Goal: Check status: Check status

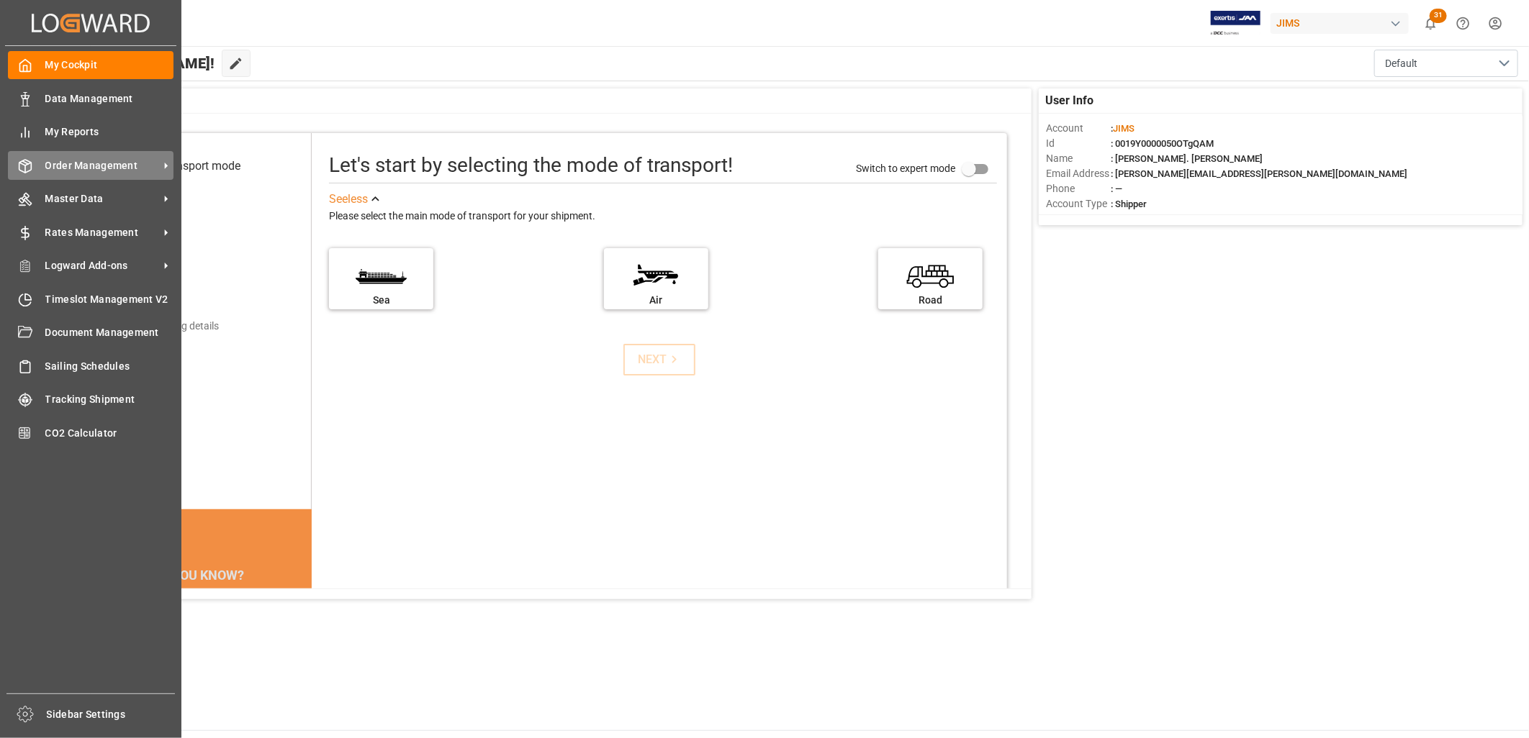
click at [94, 162] on span "Order Management" at bounding box center [102, 165] width 114 height 15
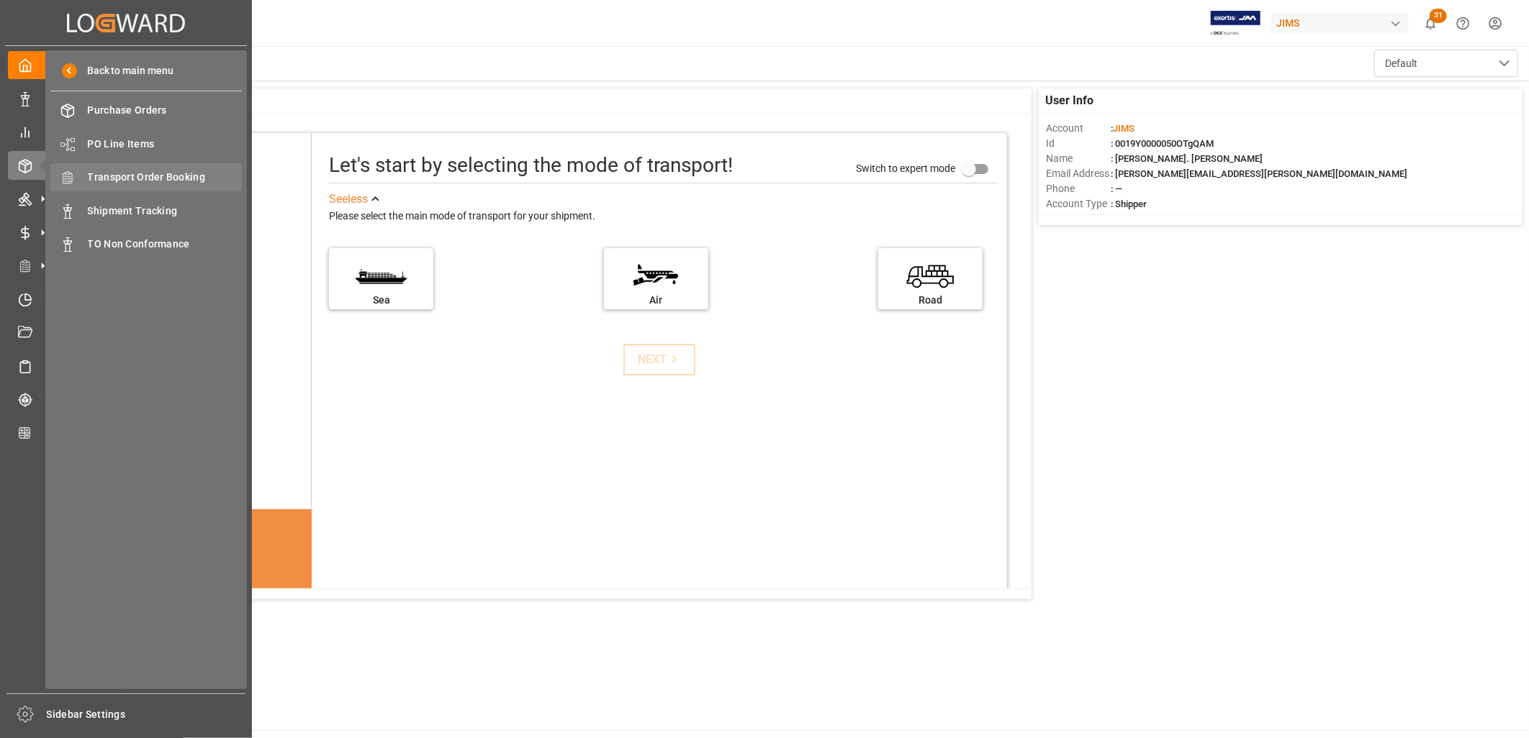
click at [155, 173] on span "Transport Order Booking" at bounding box center [165, 177] width 155 height 15
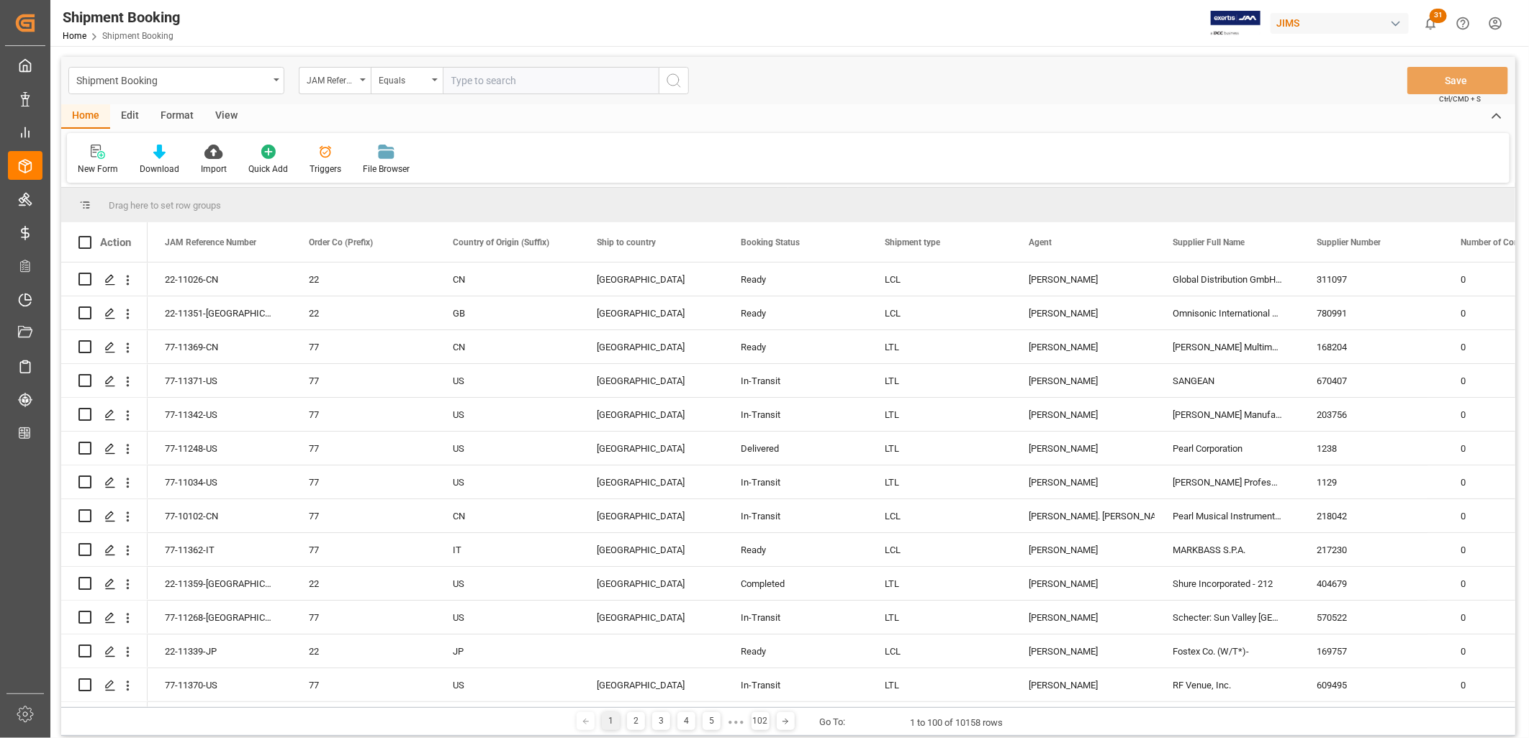
click at [469, 76] on input "text" at bounding box center [551, 80] width 216 height 27
type input "77-10598-CN"
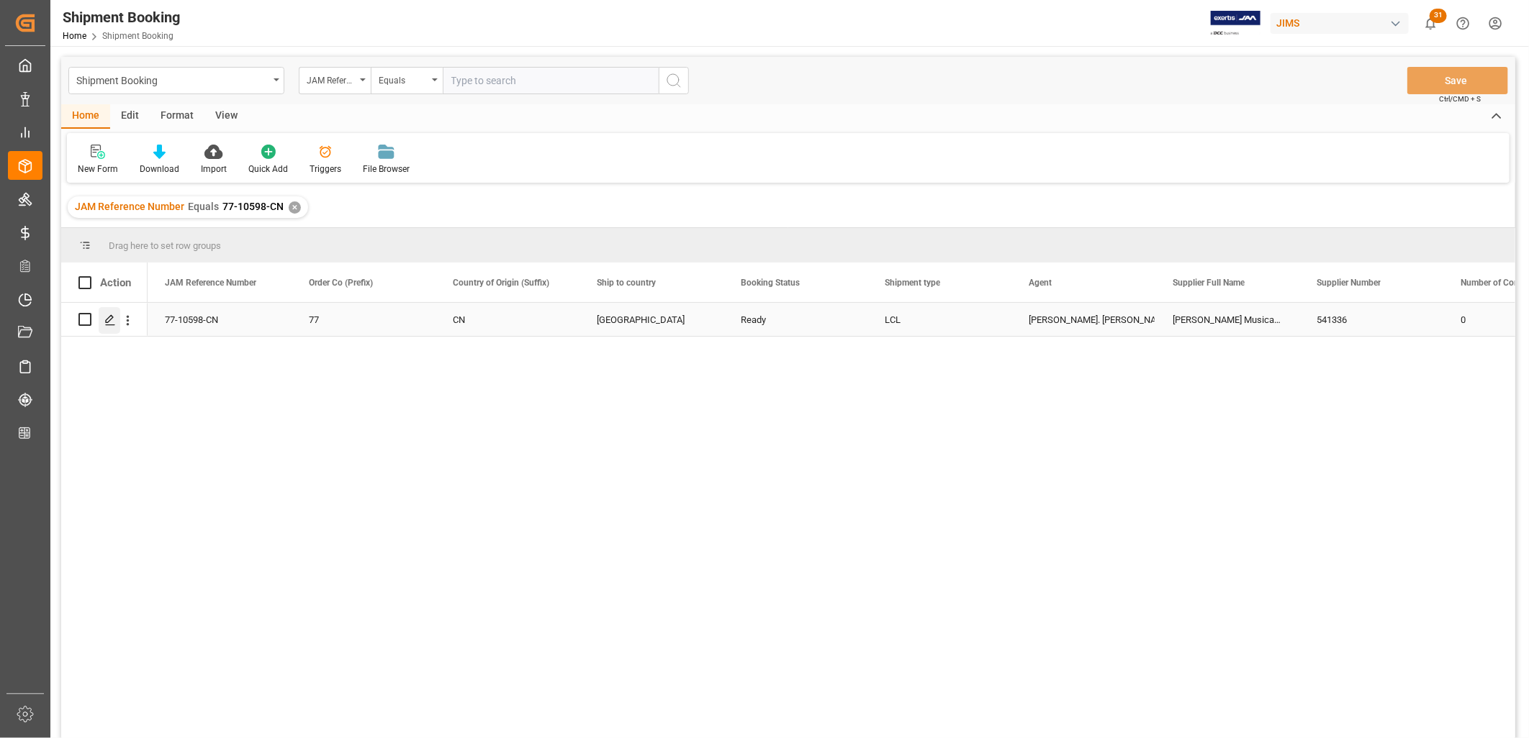
click at [109, 320] on icon "Press SPACE to select this row." at bounding box center [110, 320] width 12 height 12
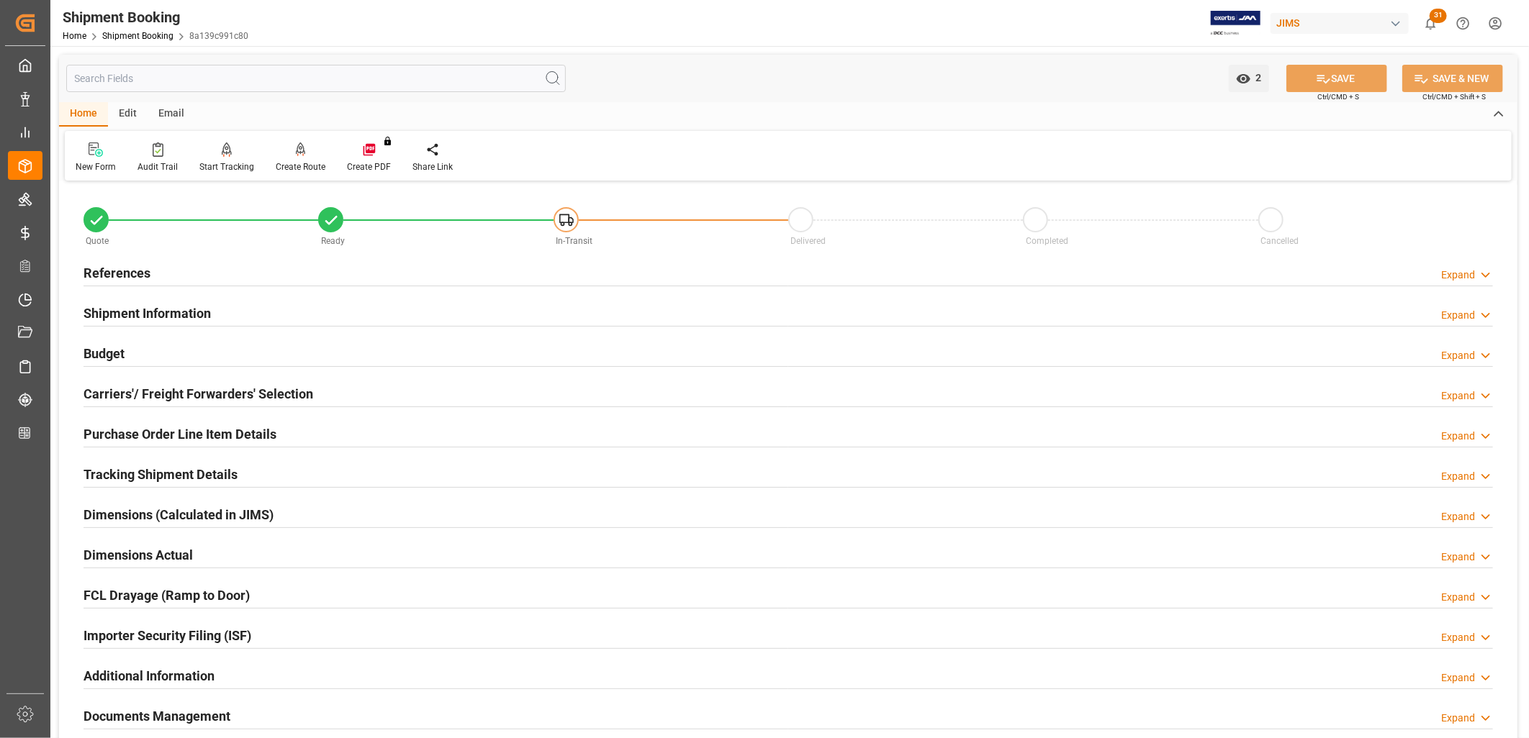
click at [238, 389] on h2 "Carriers'/ Freight Forwarders' Selection" at bounding box center [198, 393] width 230 height 19
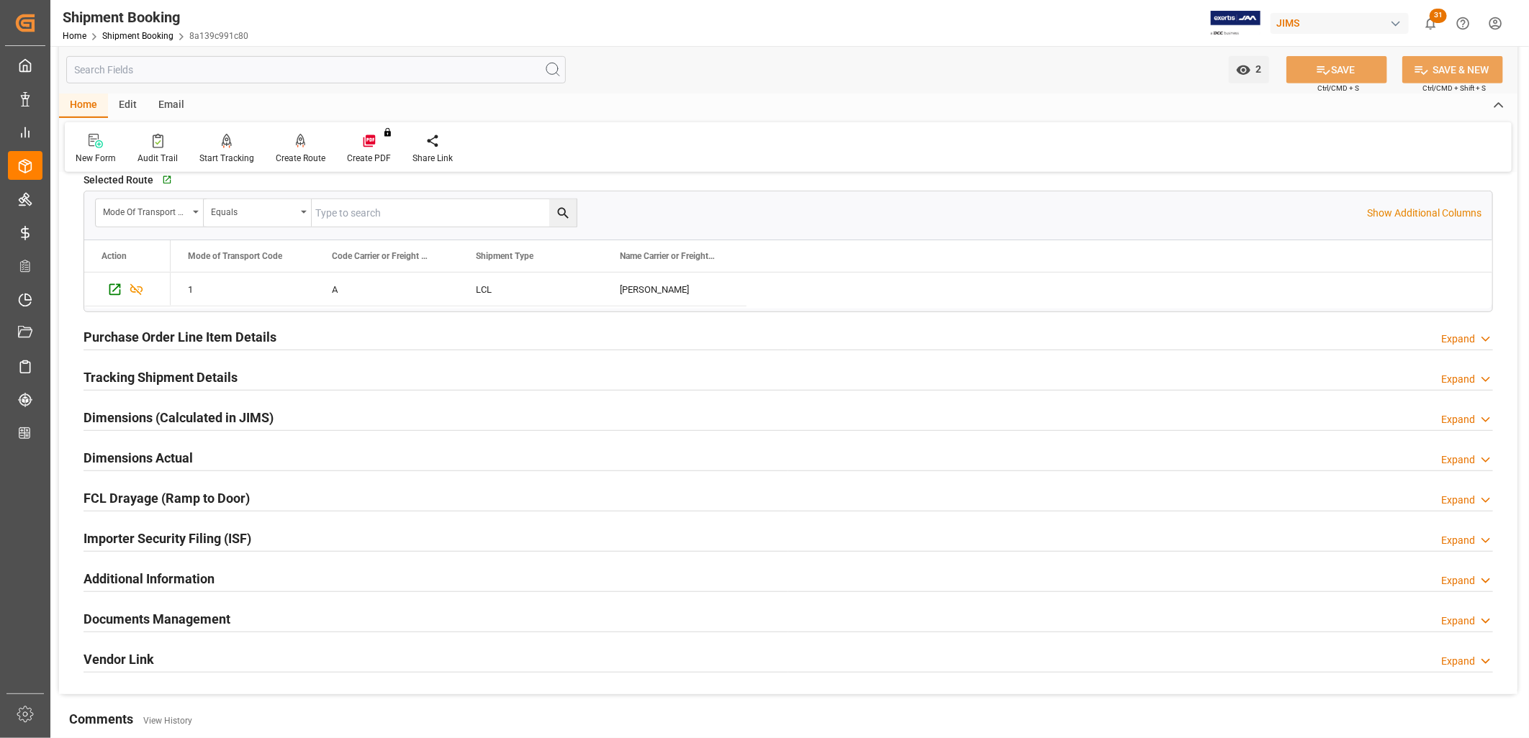
scroll to position [479, 0]
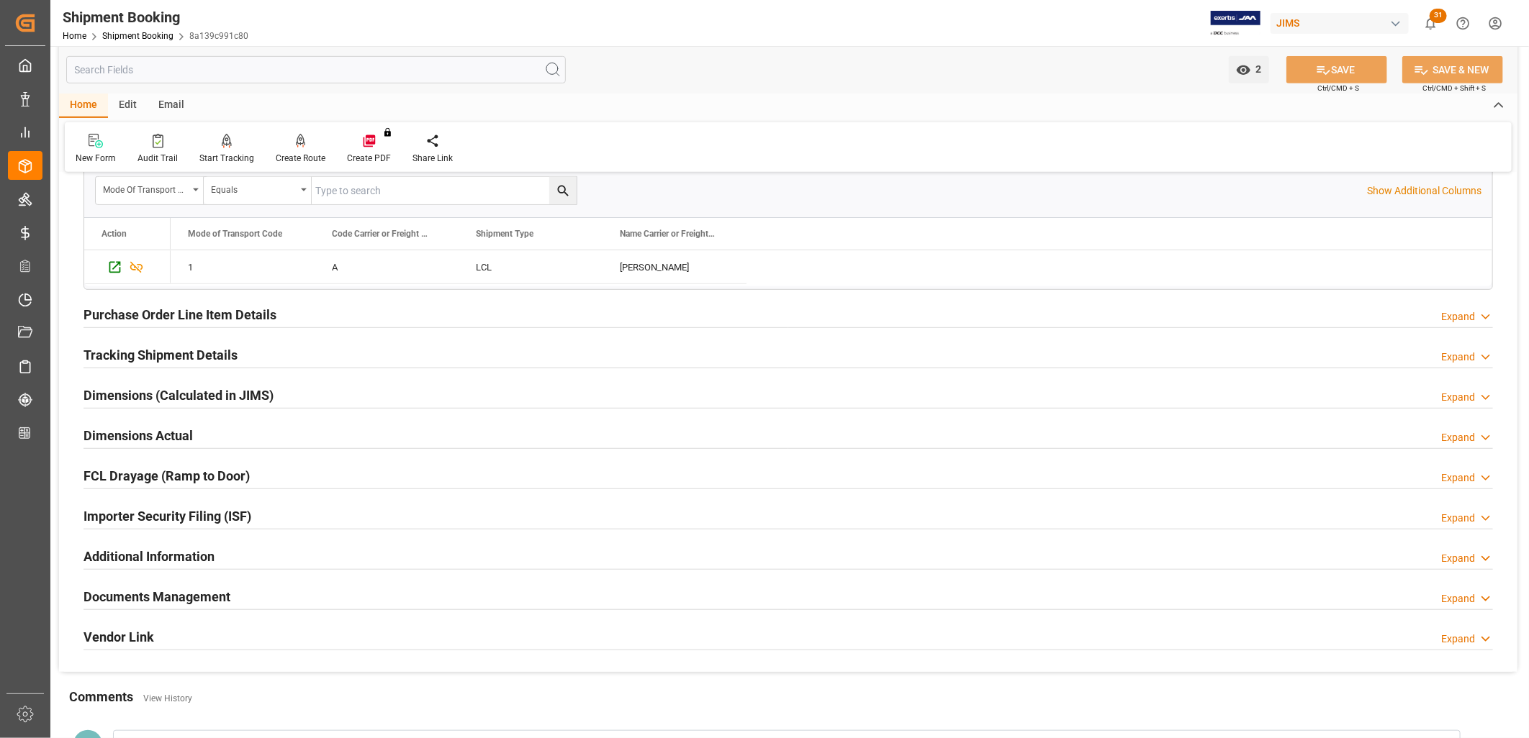
click at [196, 354] on h2 "Tracking Shipment Details" at bounding box center [160, 354] width 154 height 19
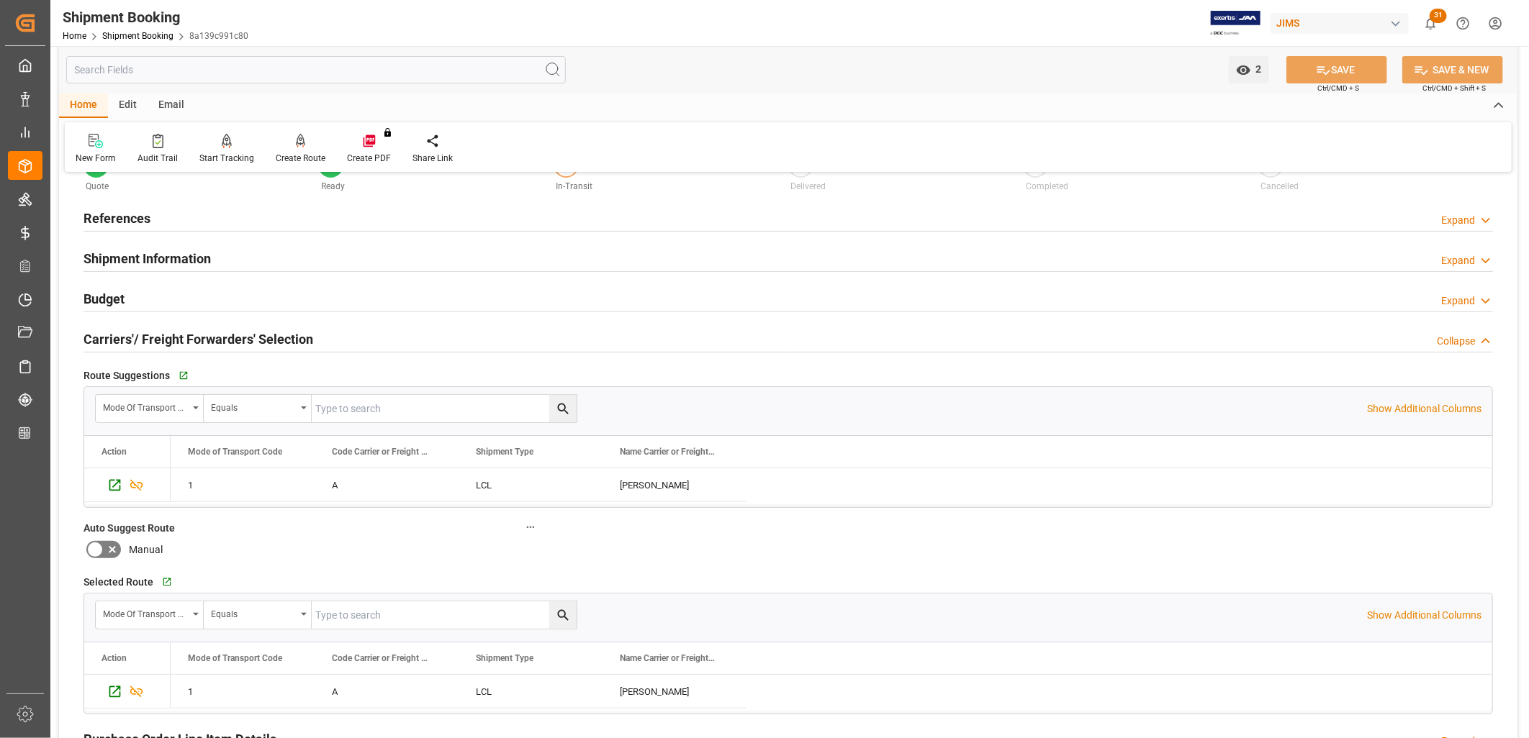
scroll to position [0, 0]
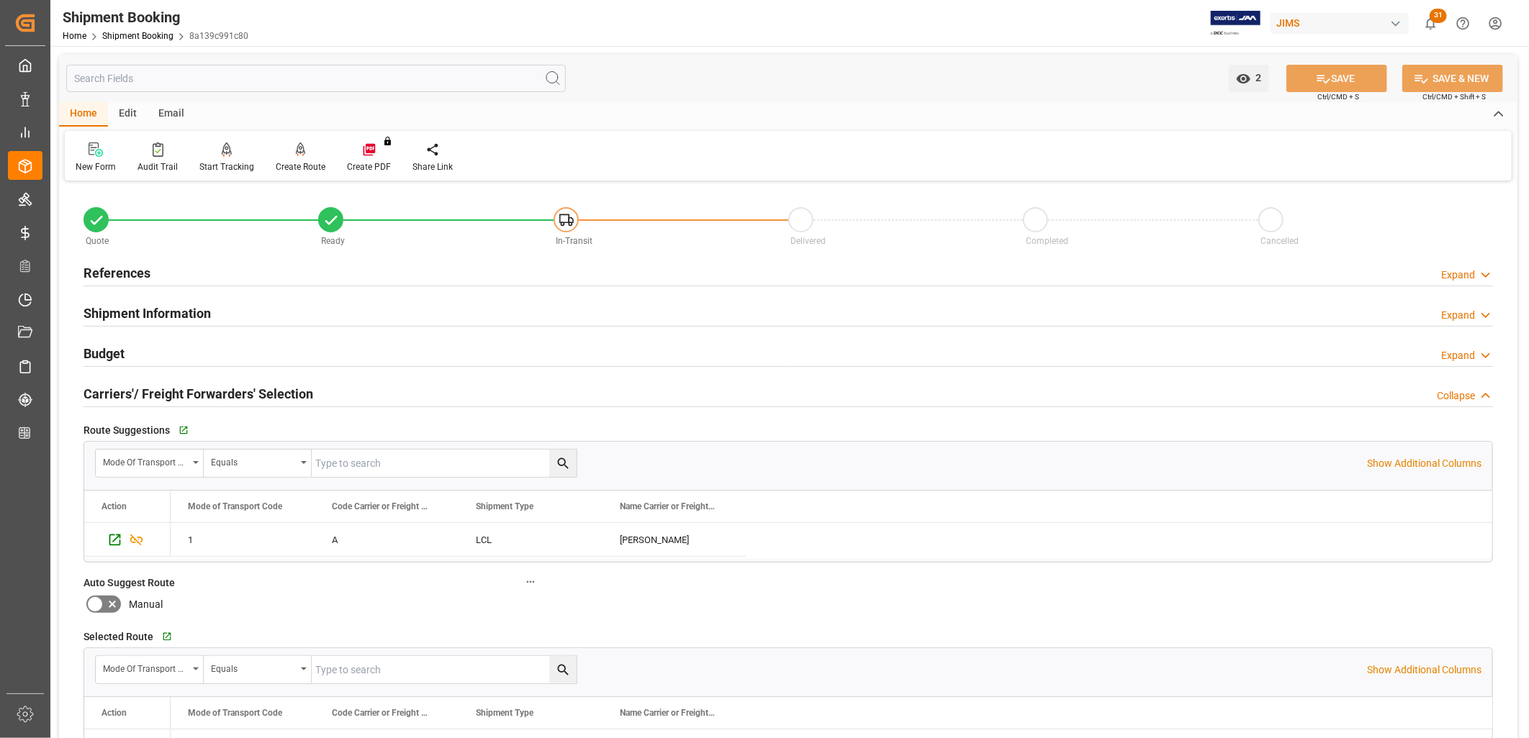
click at [133, 268] on h2 "References" at bounding box center [116, 272] width 67 height 19
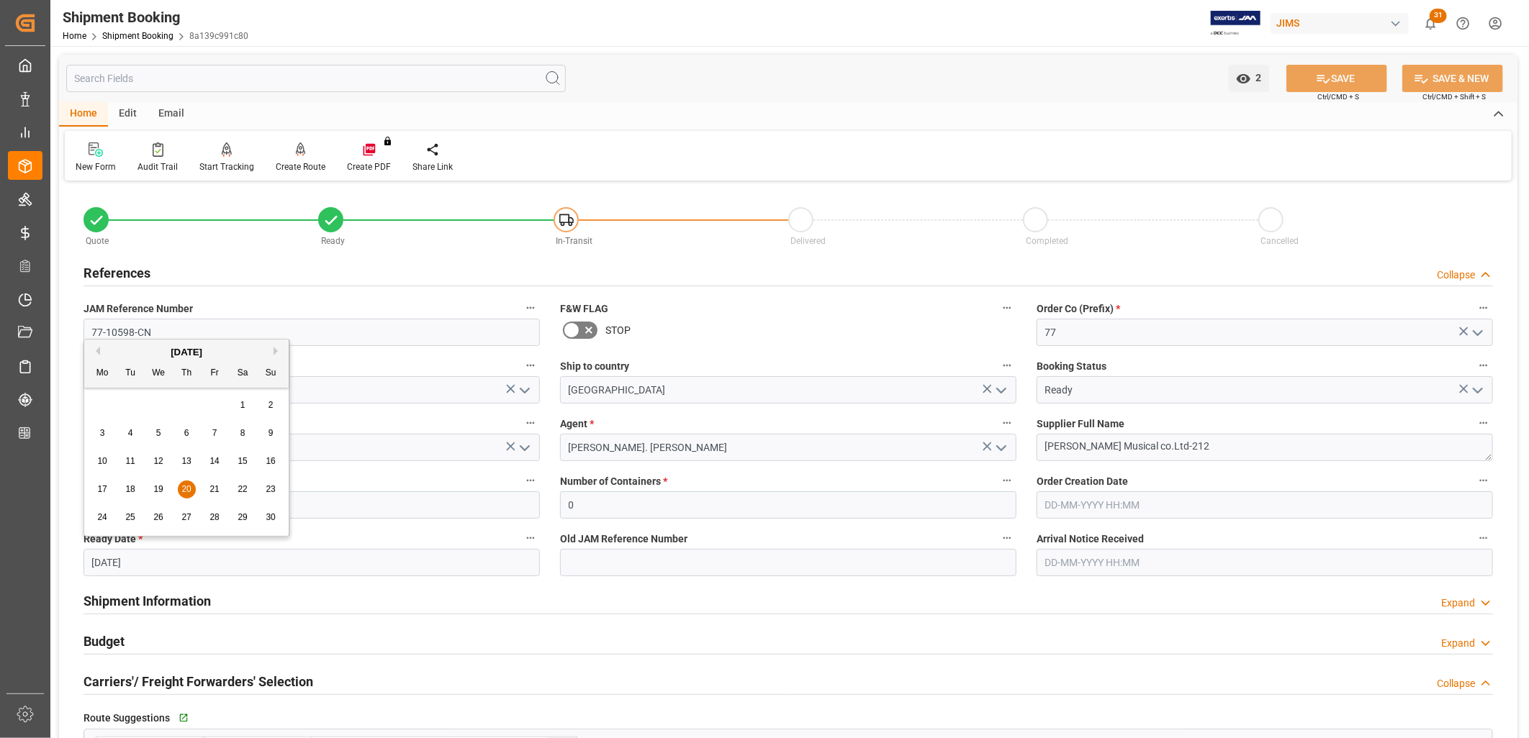
click at [142, 562] on input "[DATE]" at bounding box center [311, 562] width 456 height 27
click at [99, 354] on button "Previous Month" at bounding box center [95, 351] width 9 height 9
click at [133, 464] on span "14" at bounding box center [129, 461] width 9 height 10
type input "[DATE]"
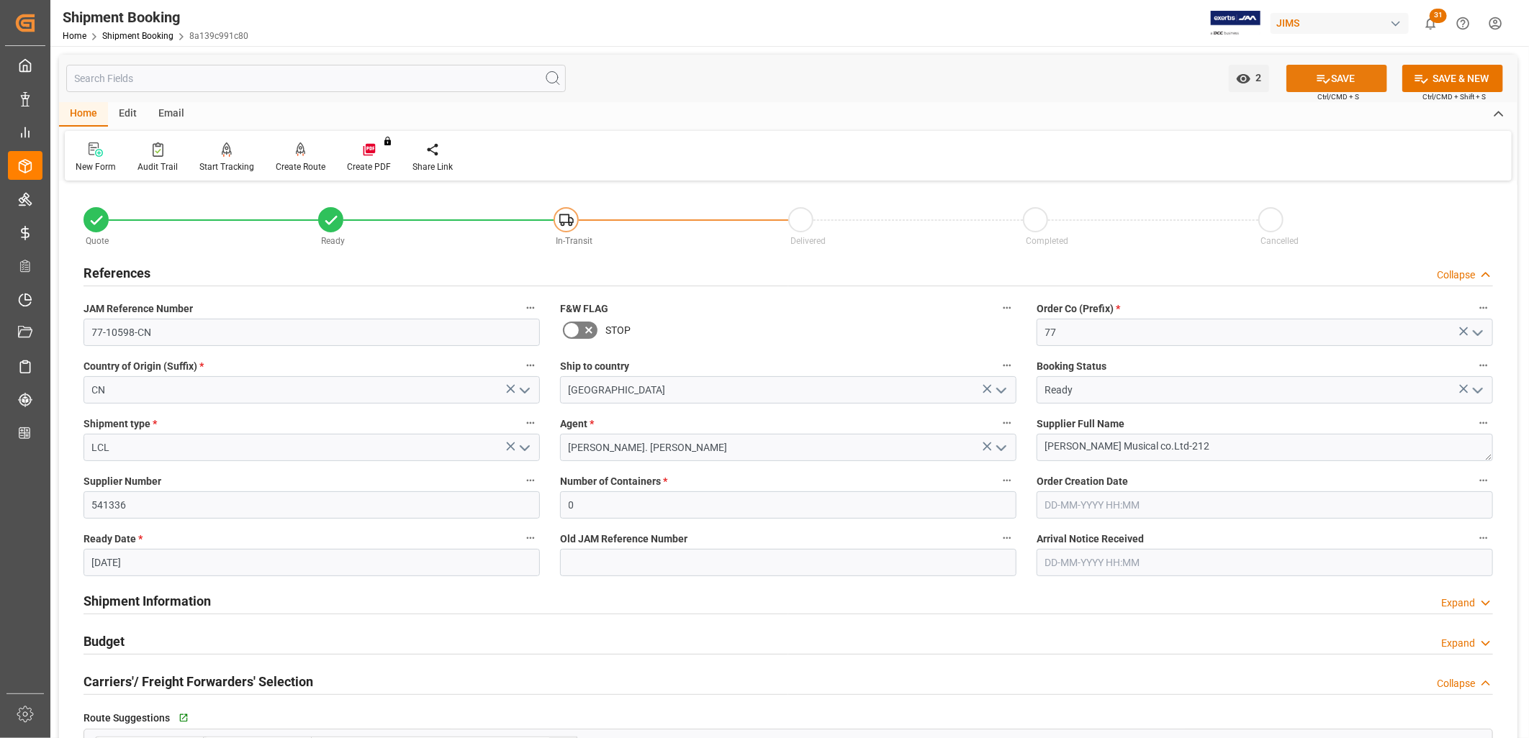
click at [1347, 79] on button "SAVE" at bounding box center [1336, 78] width 101 height 27
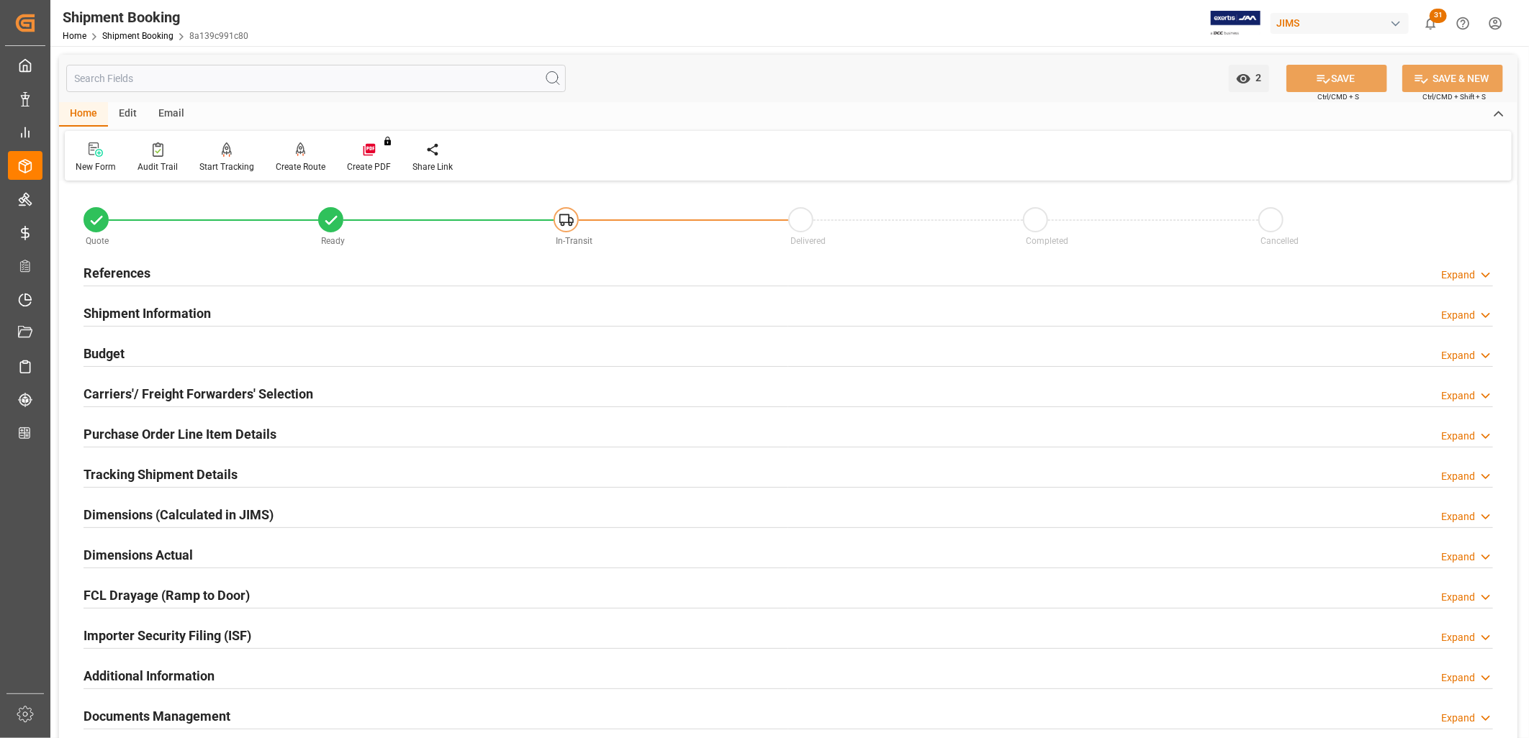
click at [192, 475] on h2 "Tracking Shipment Details" at bounding box center [160, 474] width 154 height 19
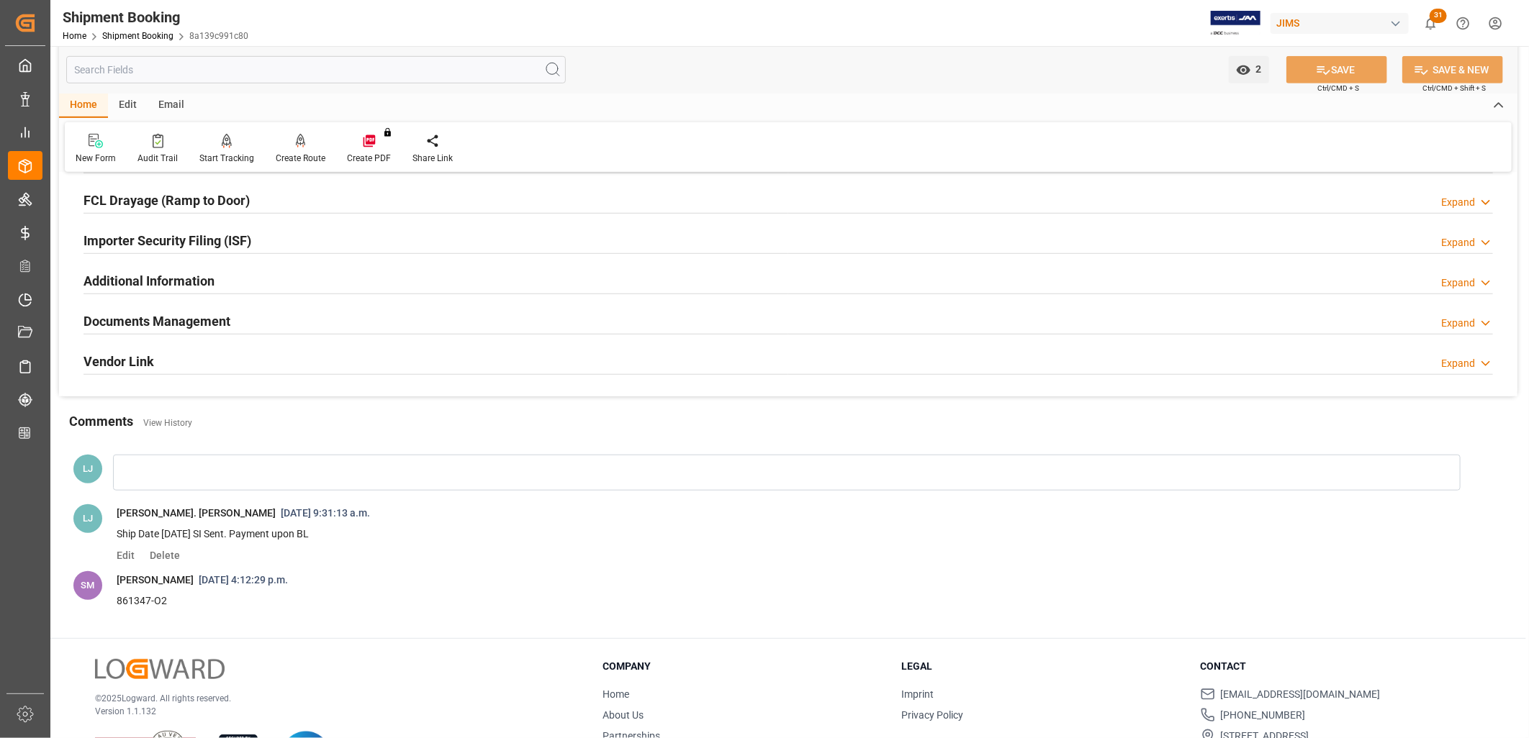
scroll to position [559, 0]
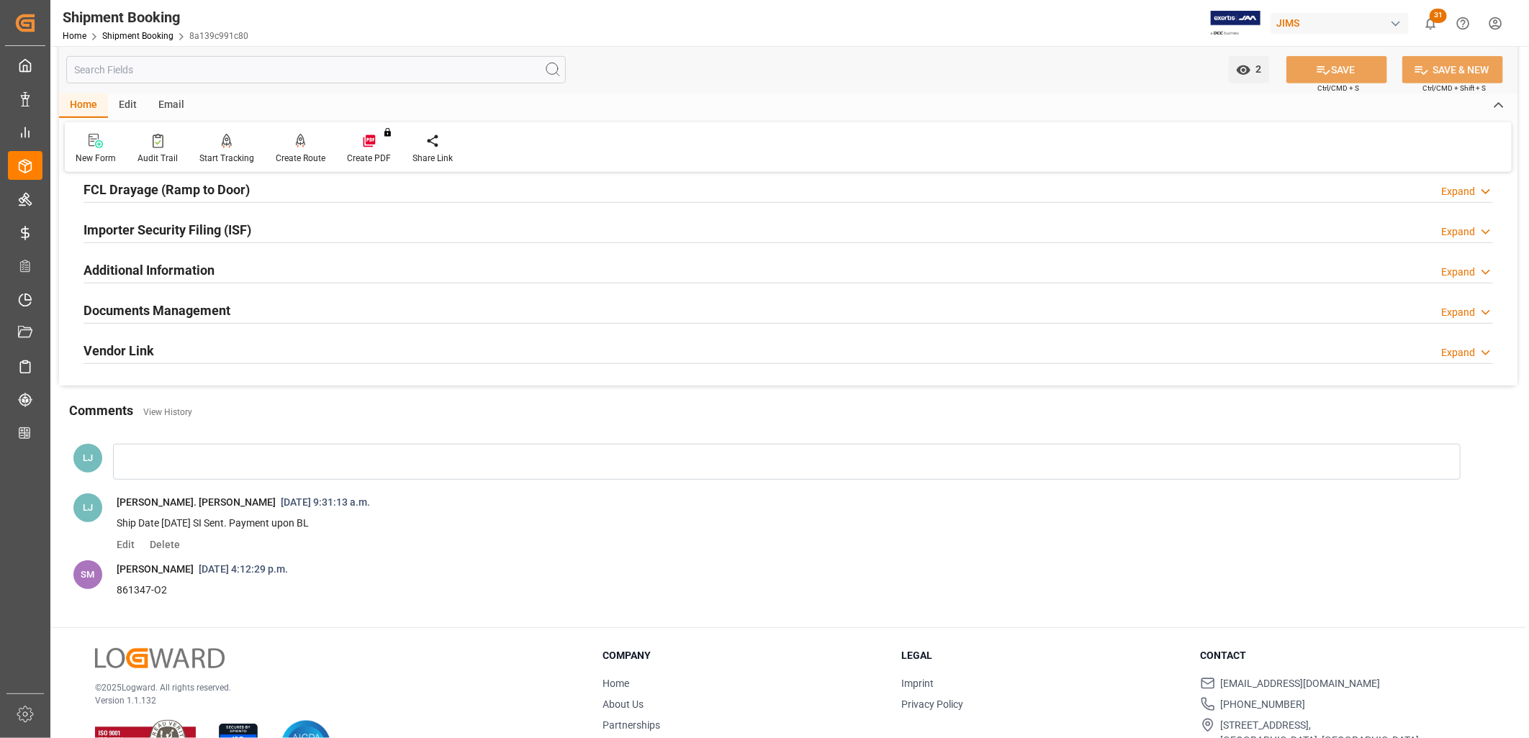
click at [138, 469] on div at bounding box center [786, 462] width 1347 height 36
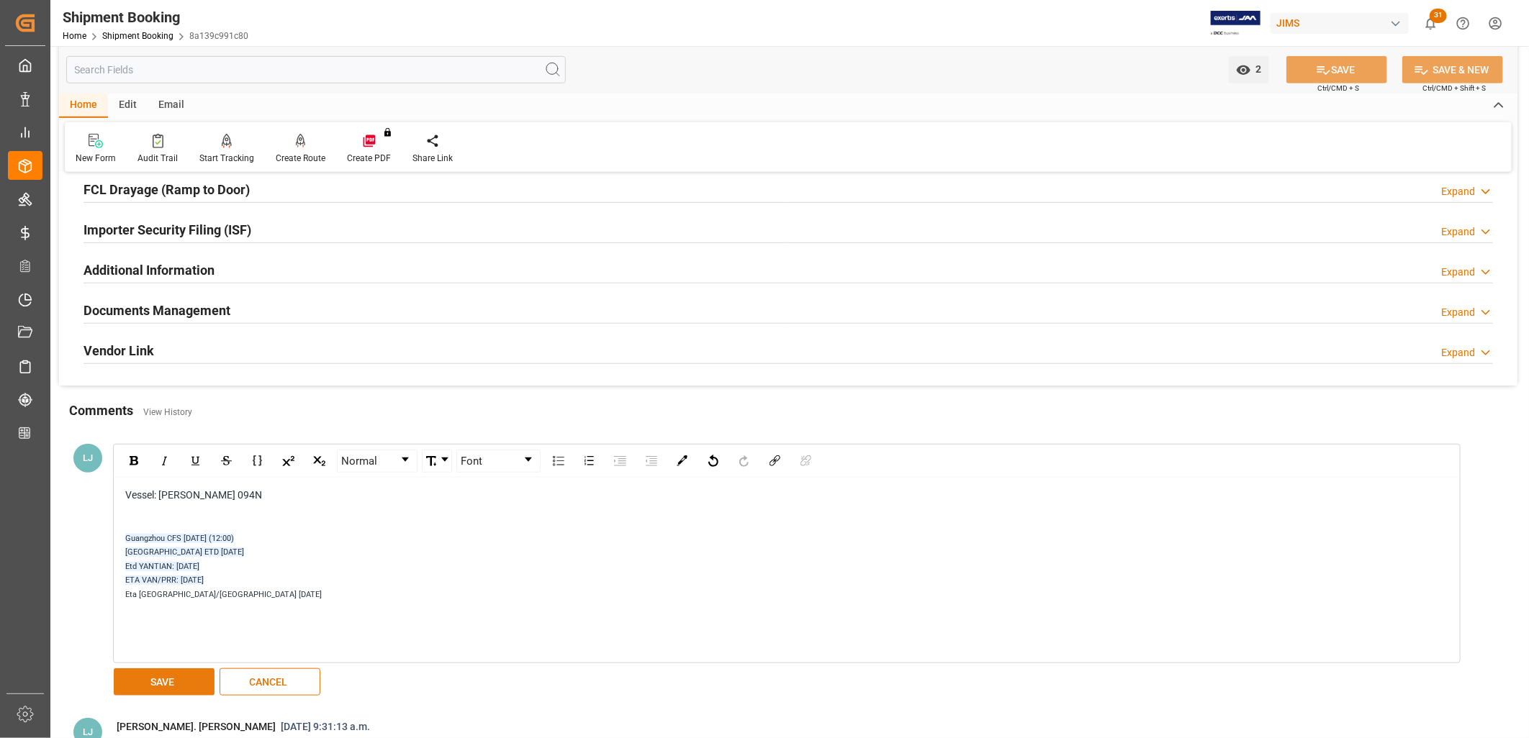
click at [190, 675] on button "SAVE" at bounding box center [164, 682] width 101 height 27
